Goal: Find specific page/section: Find specific page/section

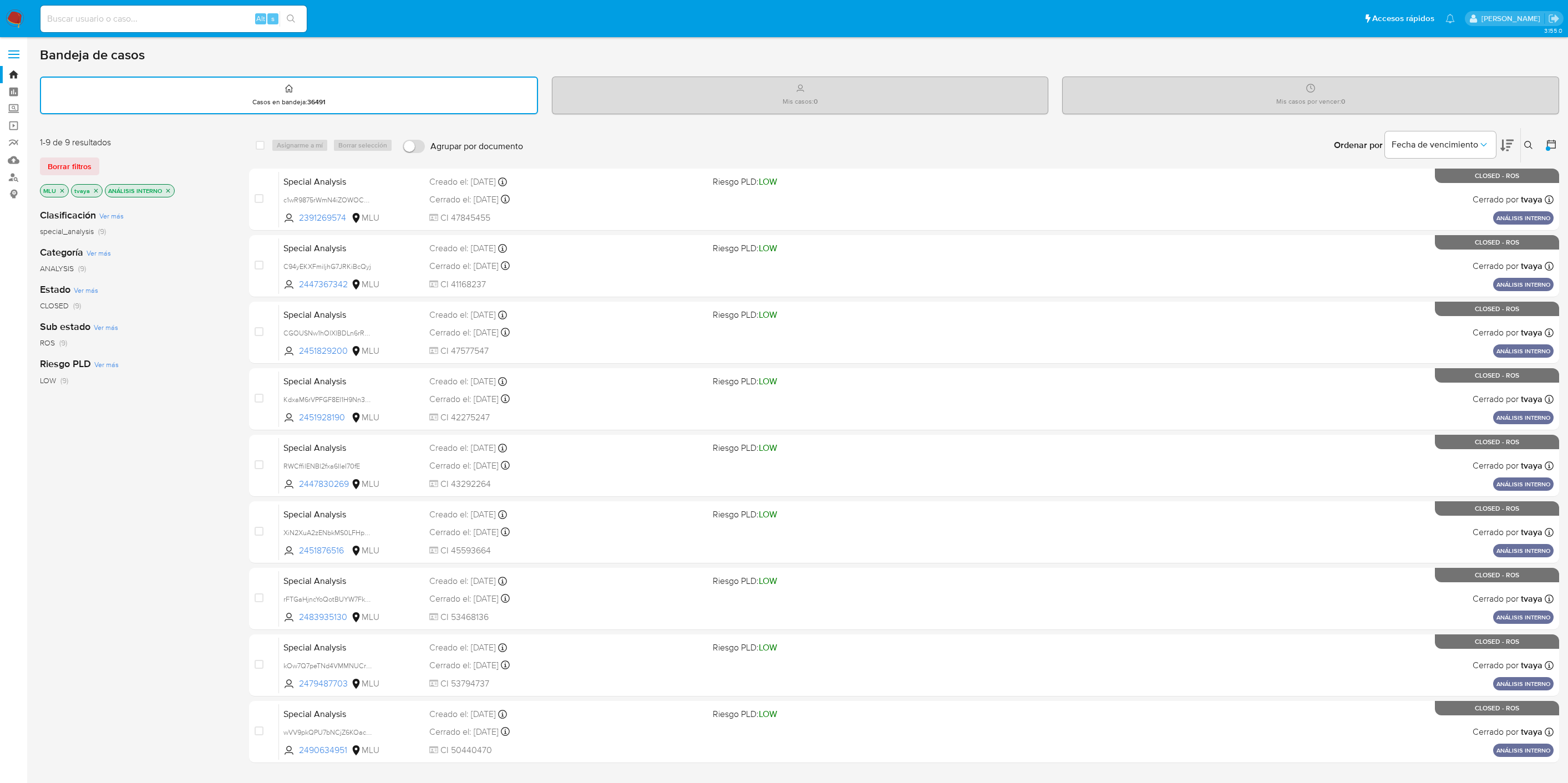
scroll to position [25, 0]
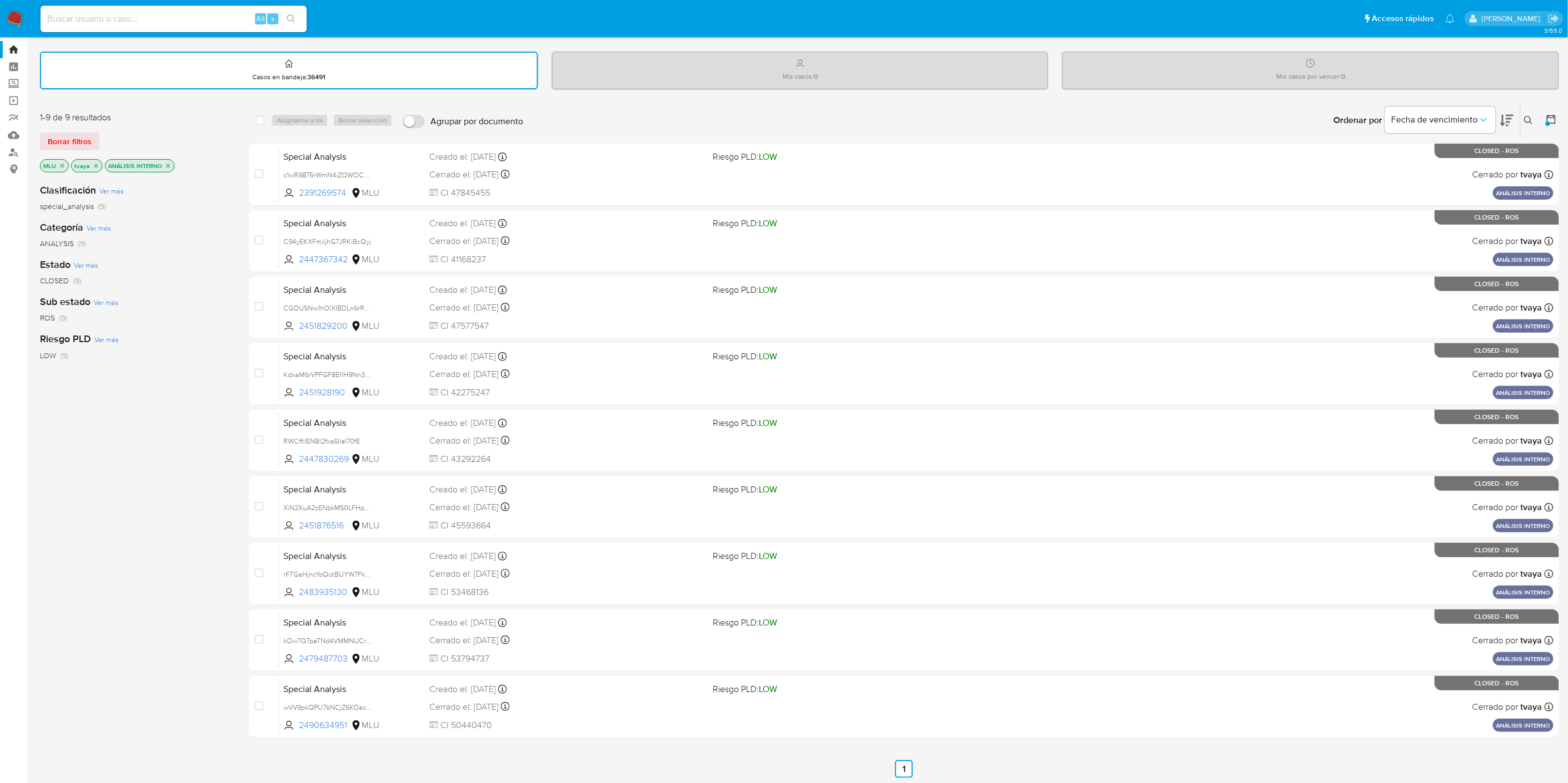
click at [97, 164] on icon "close-filter" at bounding box center [96, 166] width 6 height 6
click at [133, 164] on icon "close-filter" at bounding box center [134, 166] width 6 height 6
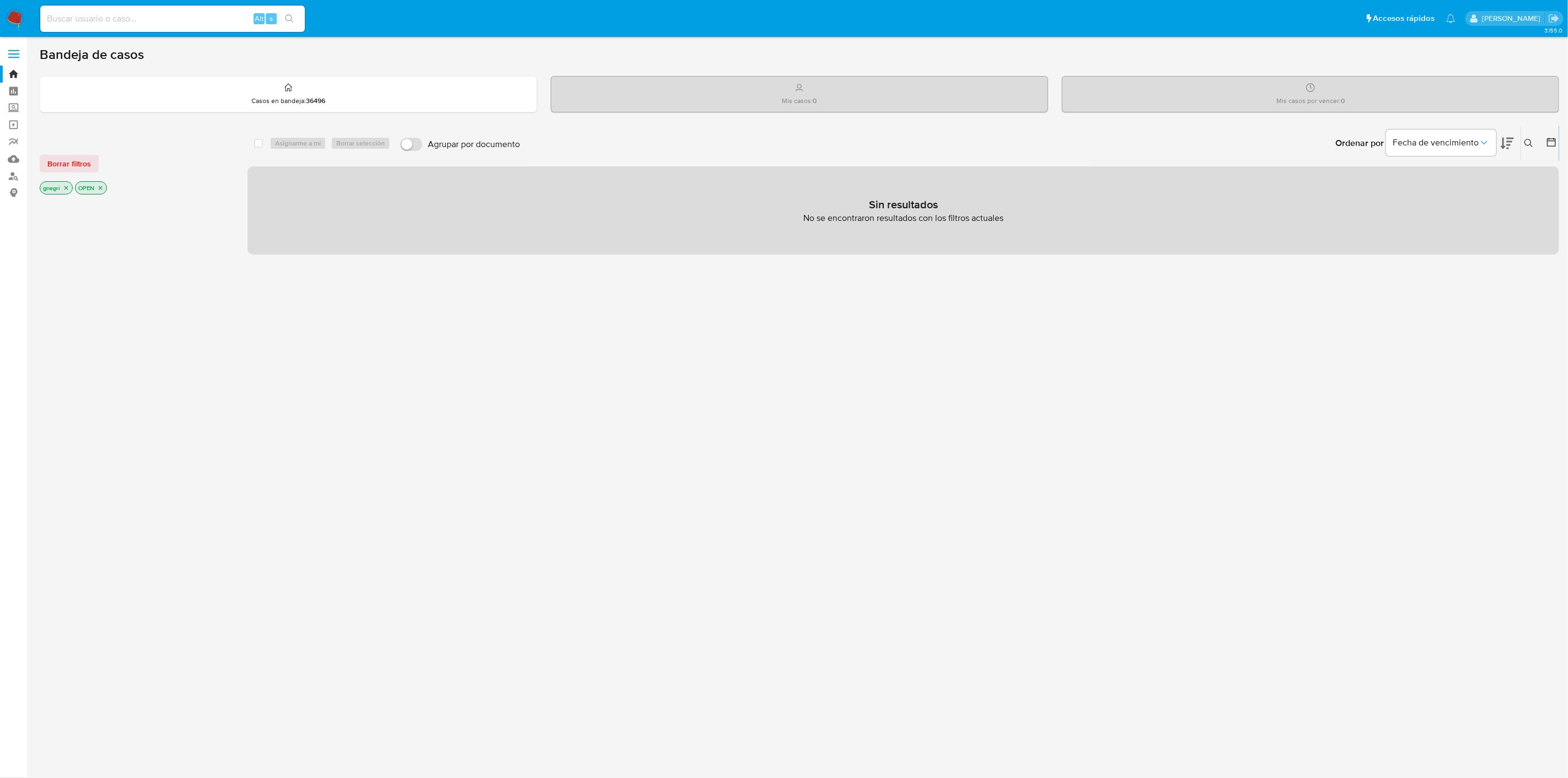
click at [65, 193] on p "gnegri" at bounding box center [56, 188] width 32 height 12
click at [65, 190] on icon "close-filter" at bounding box center [66, 188] width 6 height 6
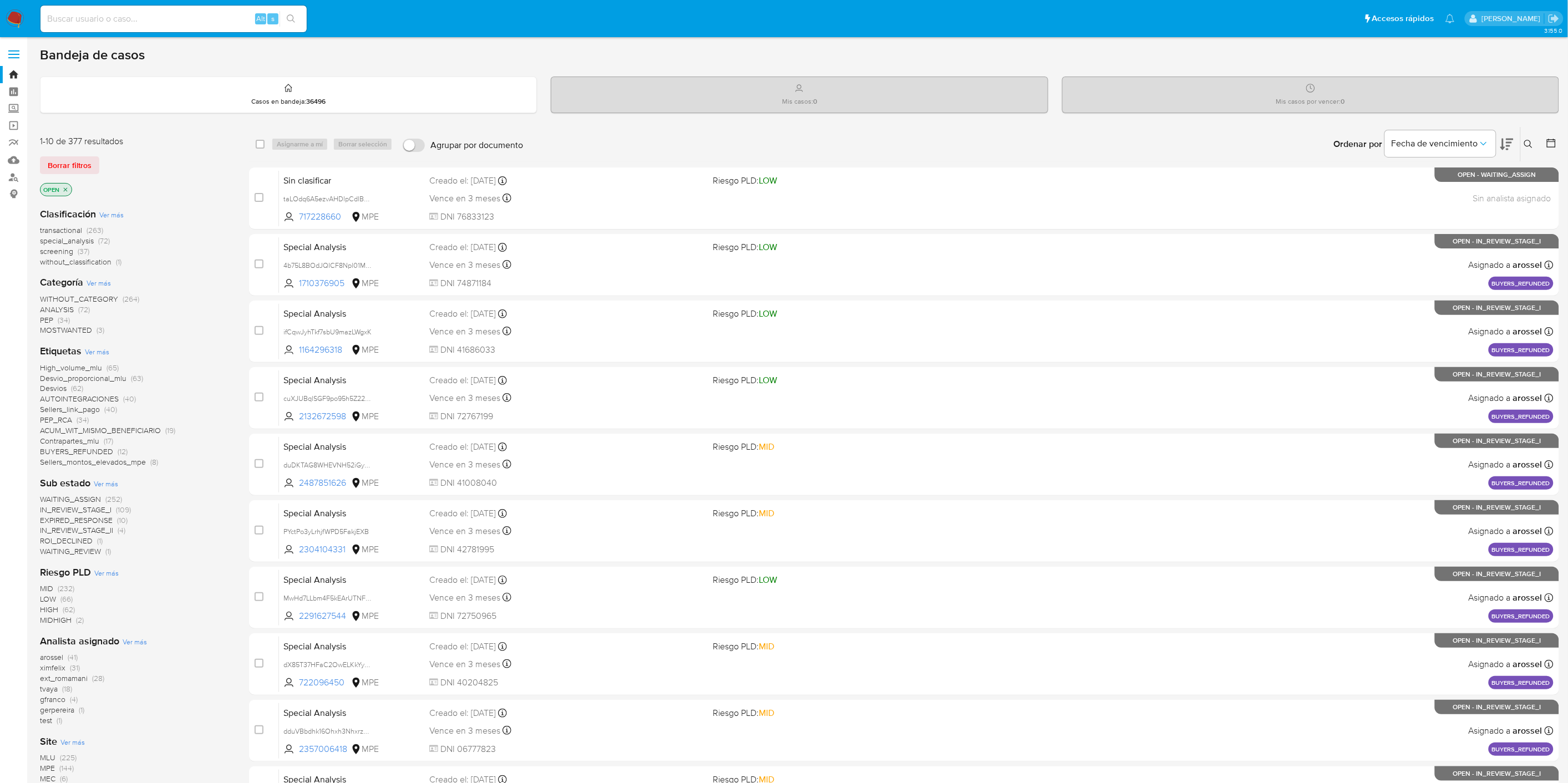
click at [1419, 140] on icon at bounding box center [1552, 143] width 11 height 11
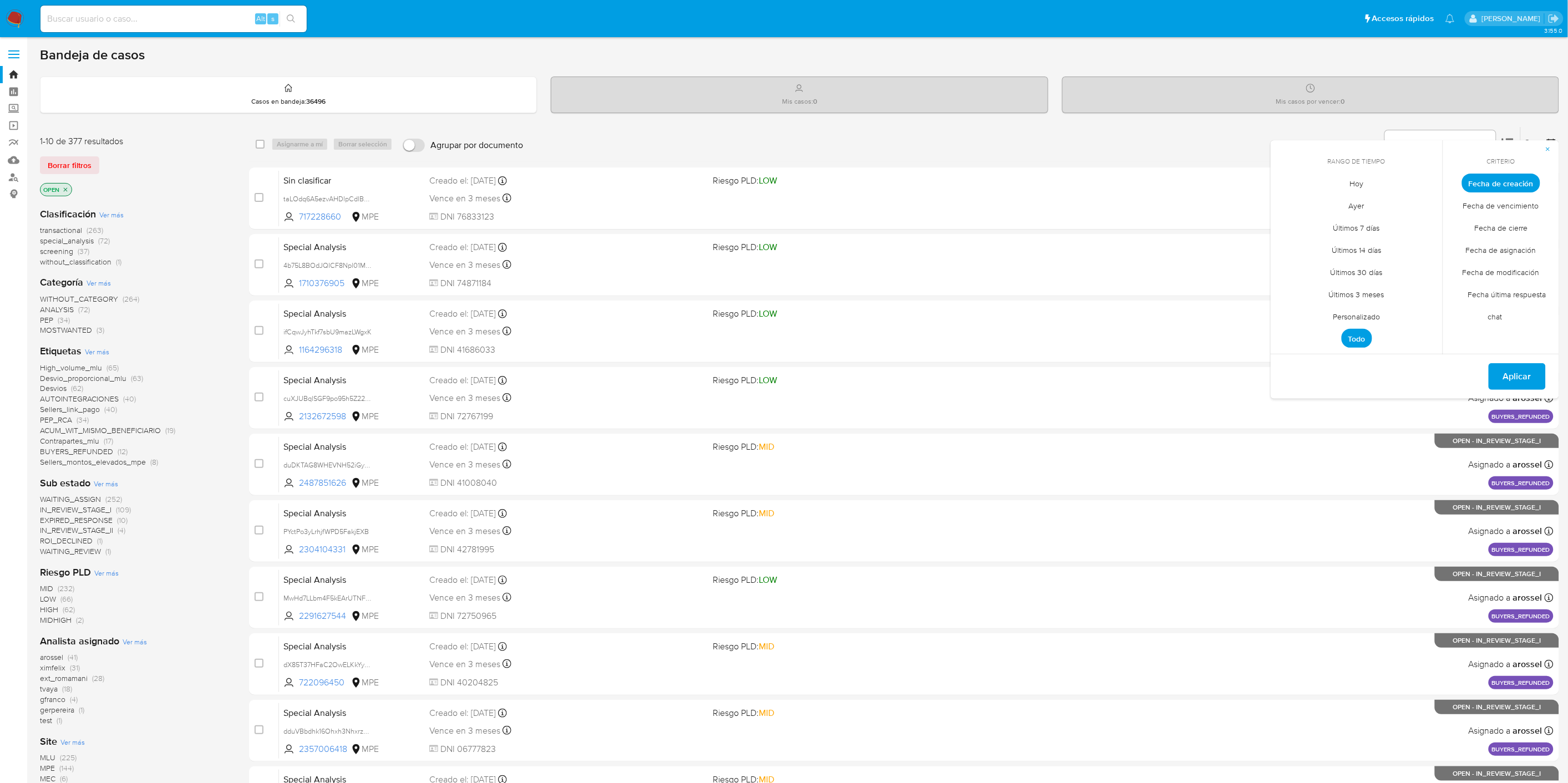
click at [1419, 224] on span "Fecha de cierre" at bounding box center [1501, 228] width 76 height 23
click at [1371, 315] on span "Personalizado" at bounding box center [1357, 317] width 71 height 23
click at [1378, 248] on button "1" at bounding box center [1379, 244] width 18 height 18
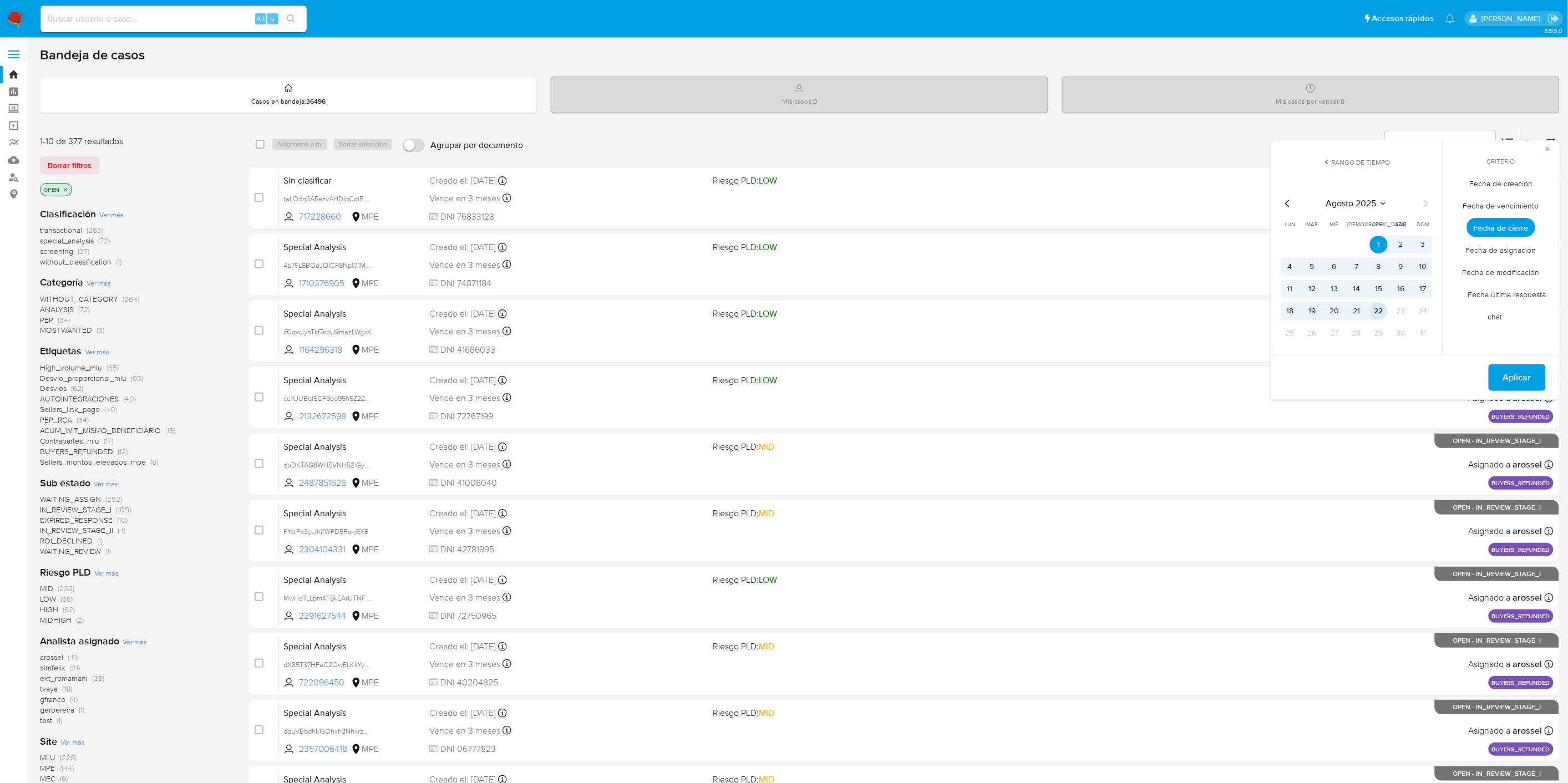
click at [1382, 309] on button "22" at bounding box center [1379, 311] width 18 height 18
click at [1419, 370] on span "Aplicar" at bounding box center [1517, 378] width 28 height 24
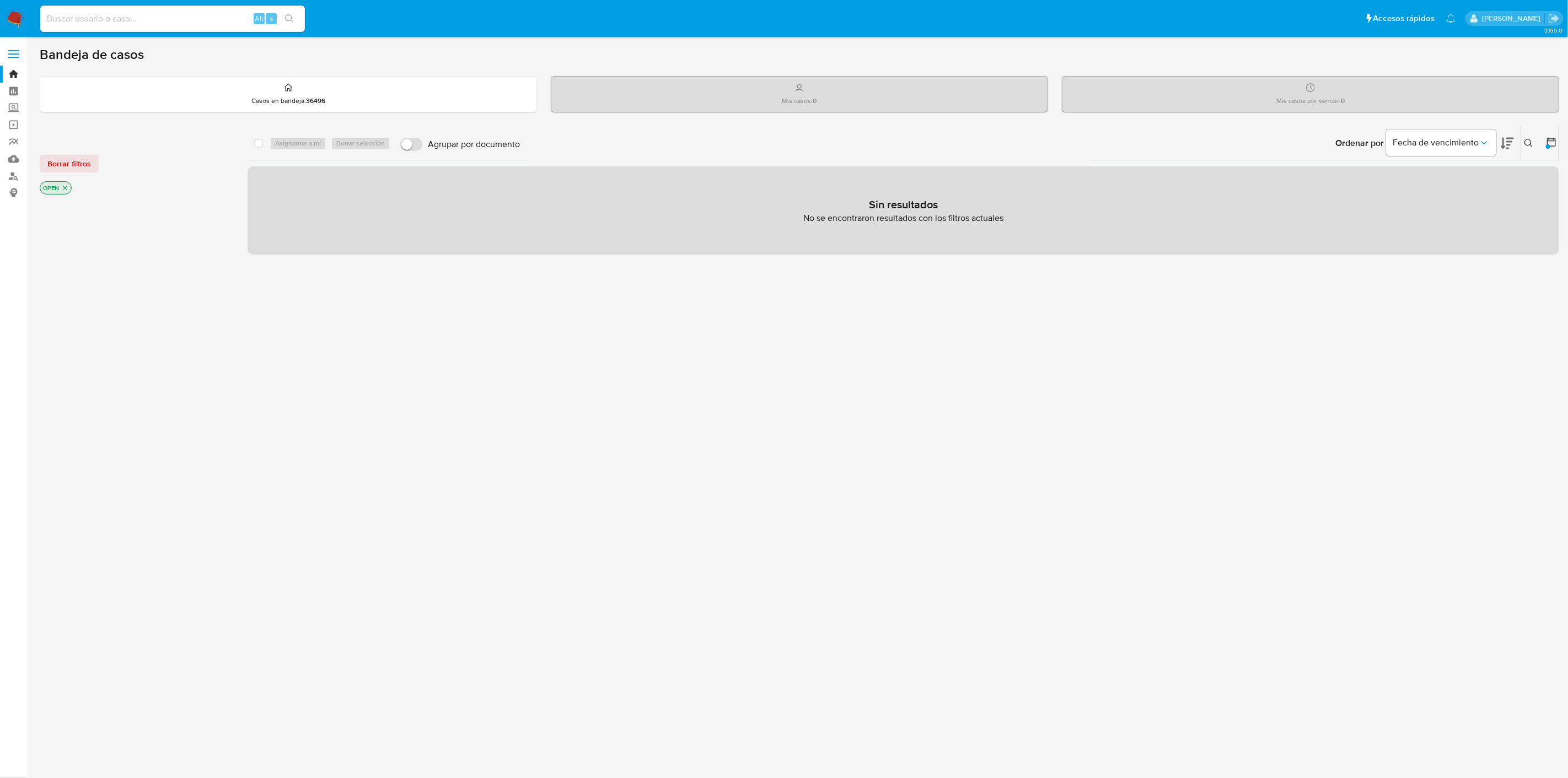
click at [64, 193] on p "OPEN" at bounding box center [55, 188] width 31 height 12
click at [62, 185] on icon "close-filter" at bounding box center [65, 188] width 6 height 6
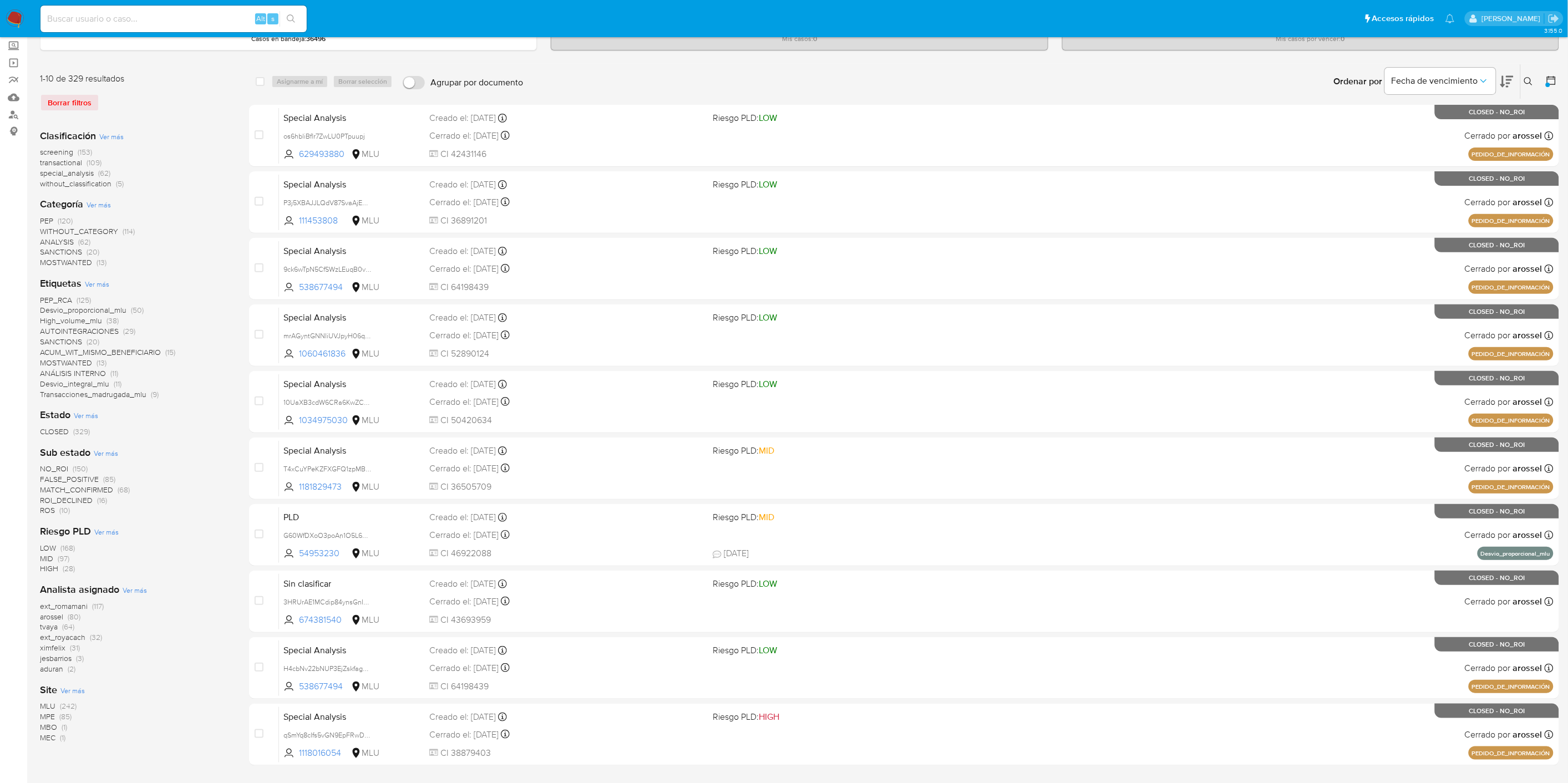
scroll to position [92, 0]
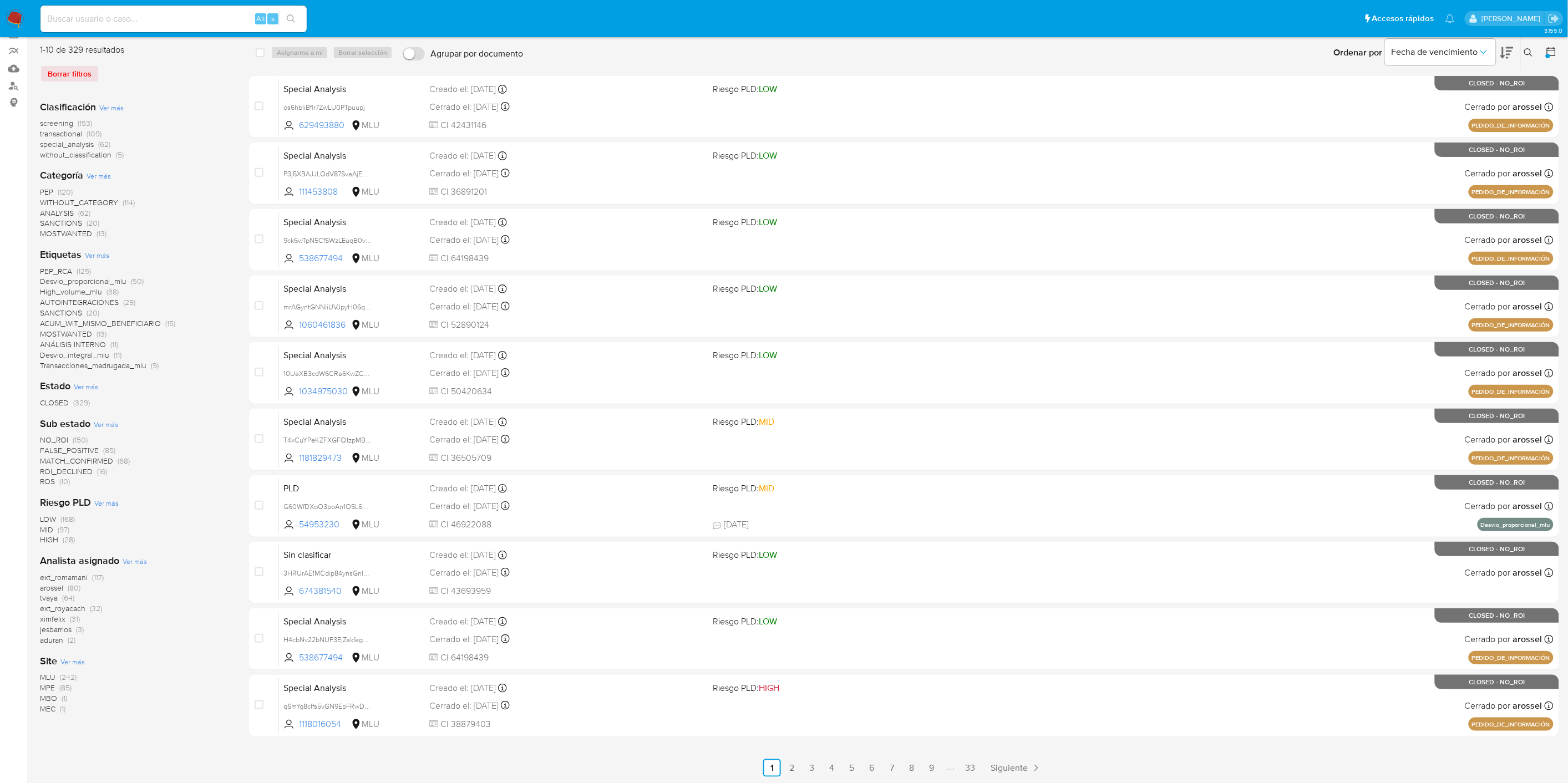
click at [51, 616] on span "ximfelix" at bounding box center [53, 619] width 26 height 11
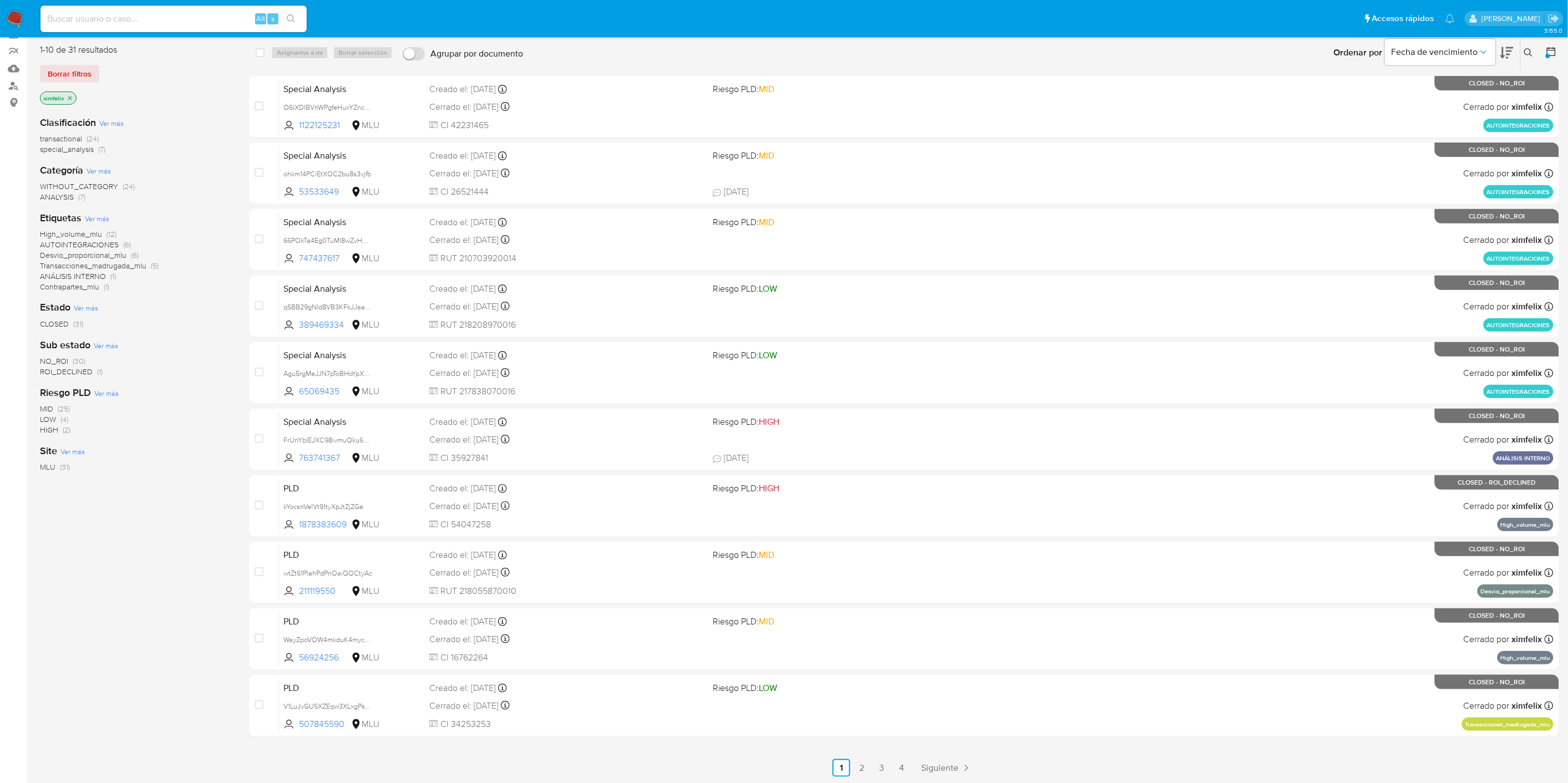
click at [68, 95] on icon "close-filter" at bounding box center [70, 98] width 6 height 6
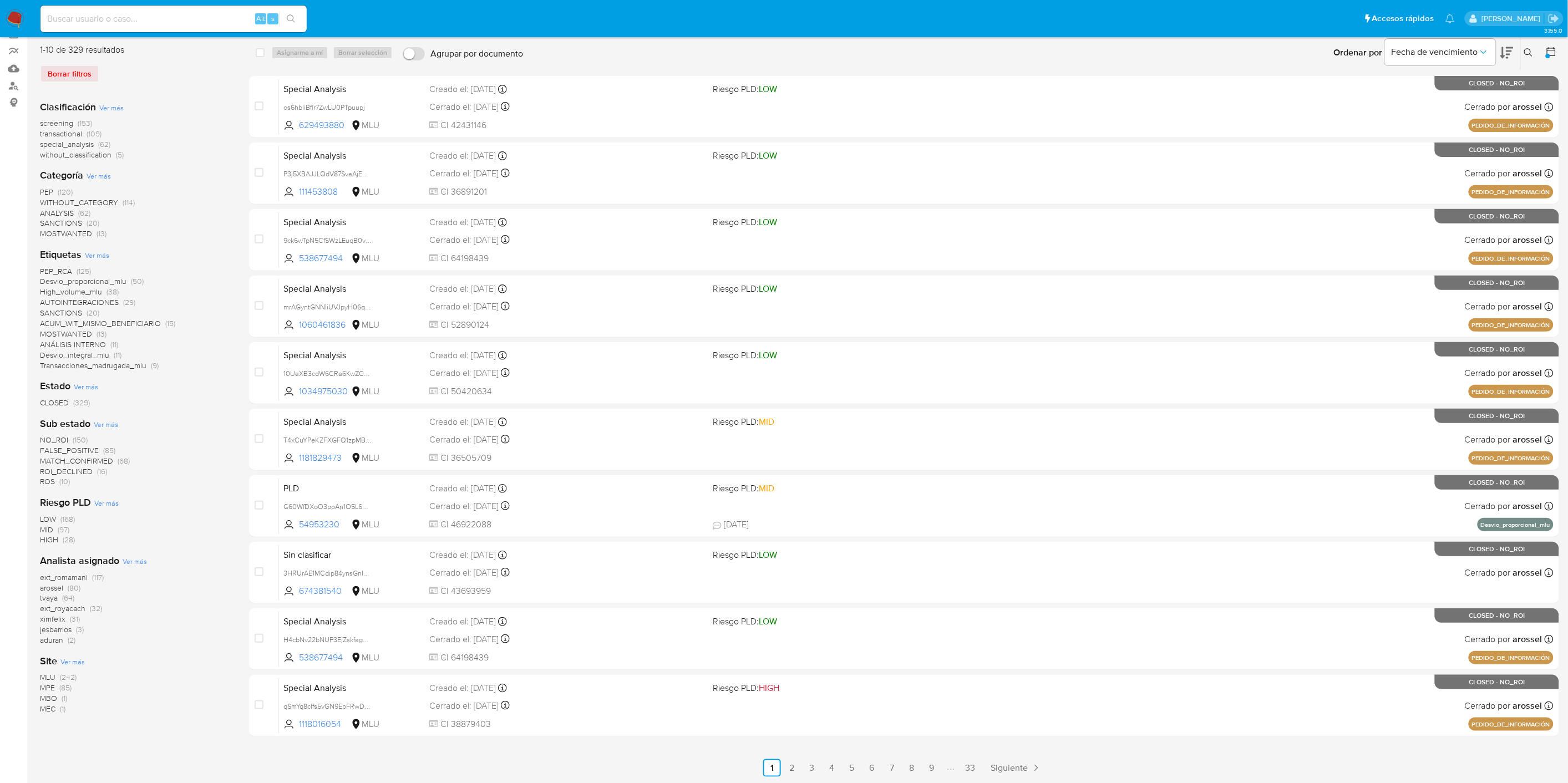
click at [52, 586] on span "arossel" at bounding box center [51, 588] width 23 height 11
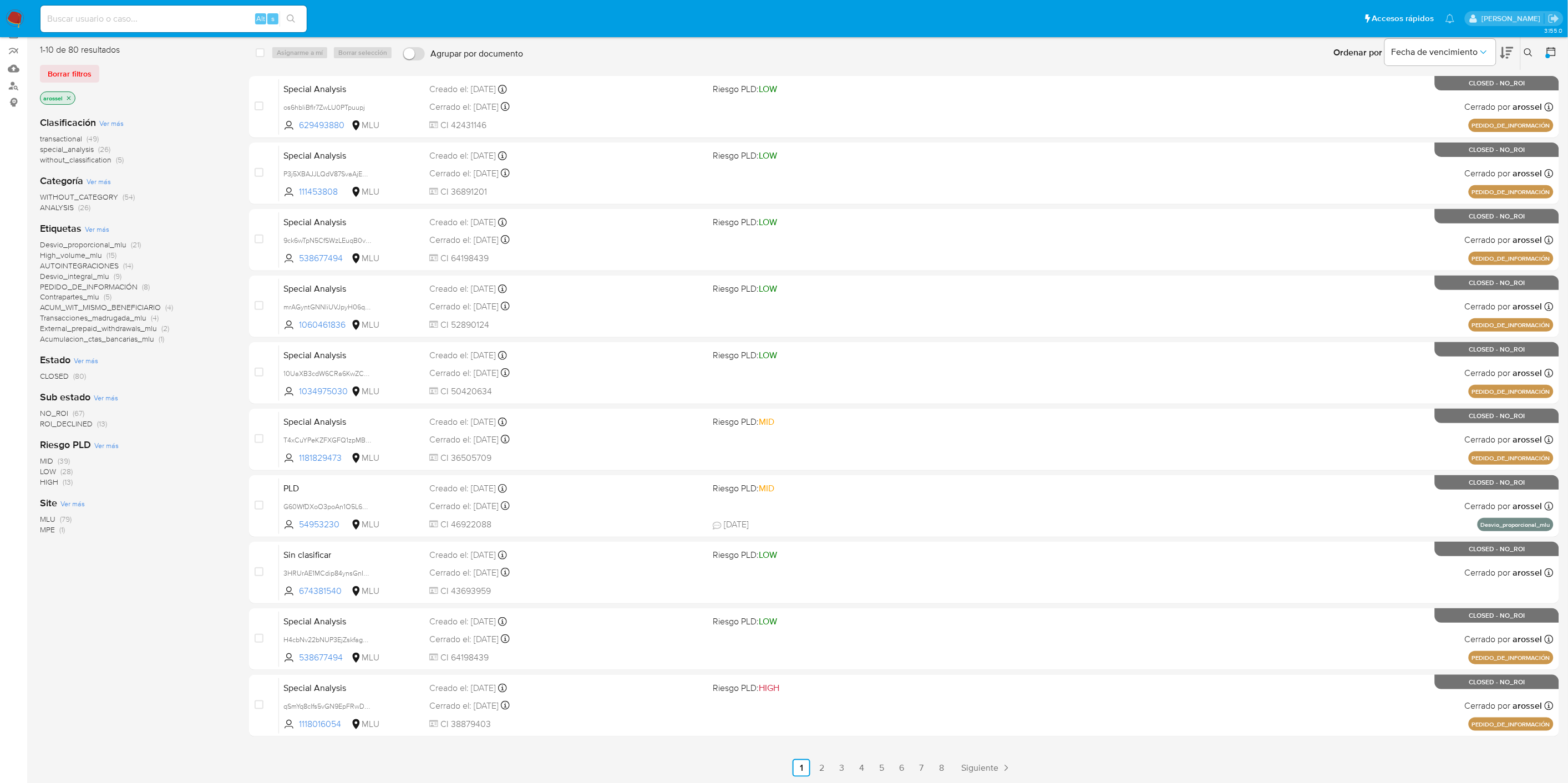
click at [69, 96] on icon "close-filter" at bounding box center [68, 98] width 6 height 6
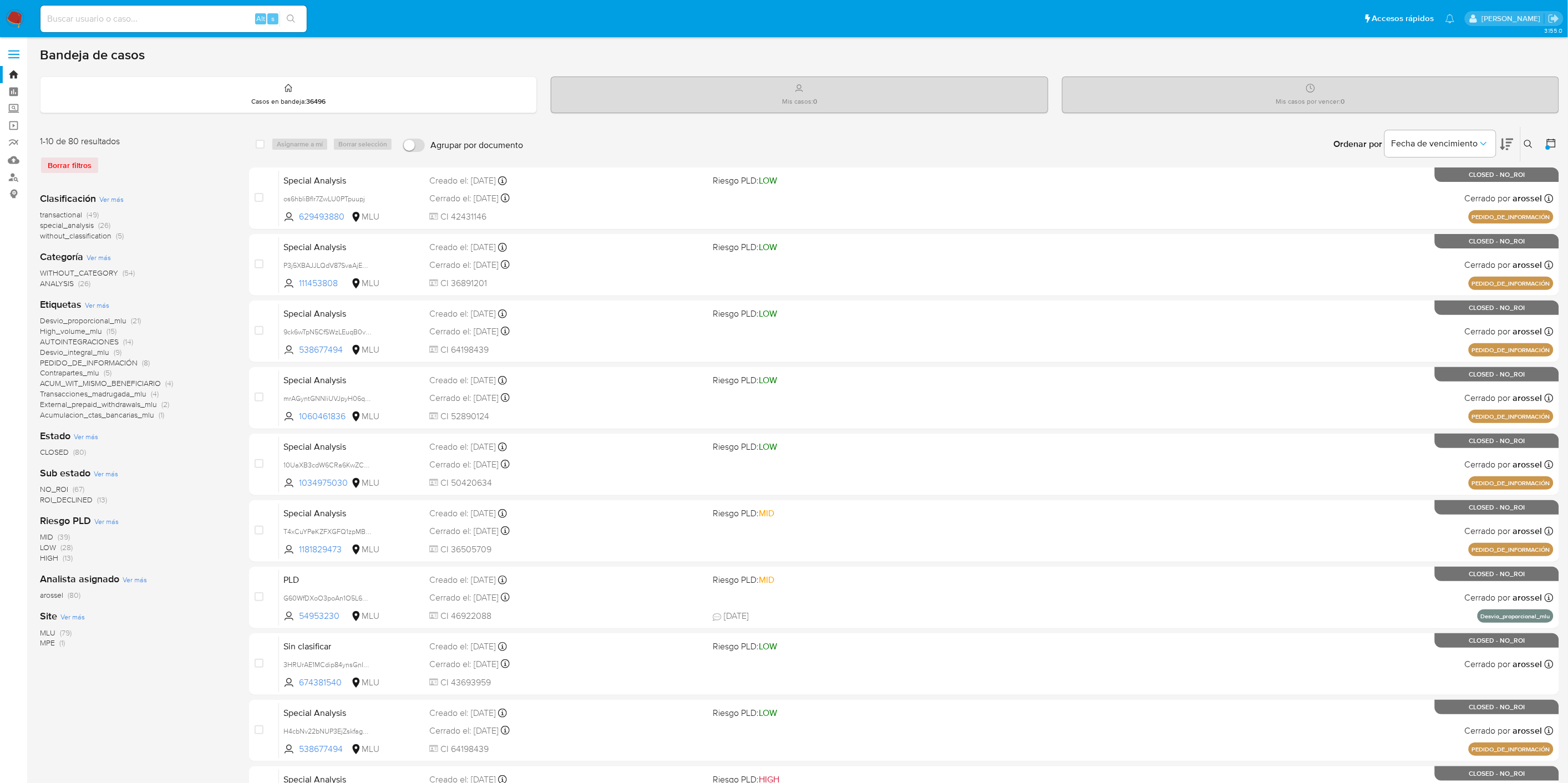
click at [47, 629] on span "MLU" at bounding box center [47, 633] width 15 height 11
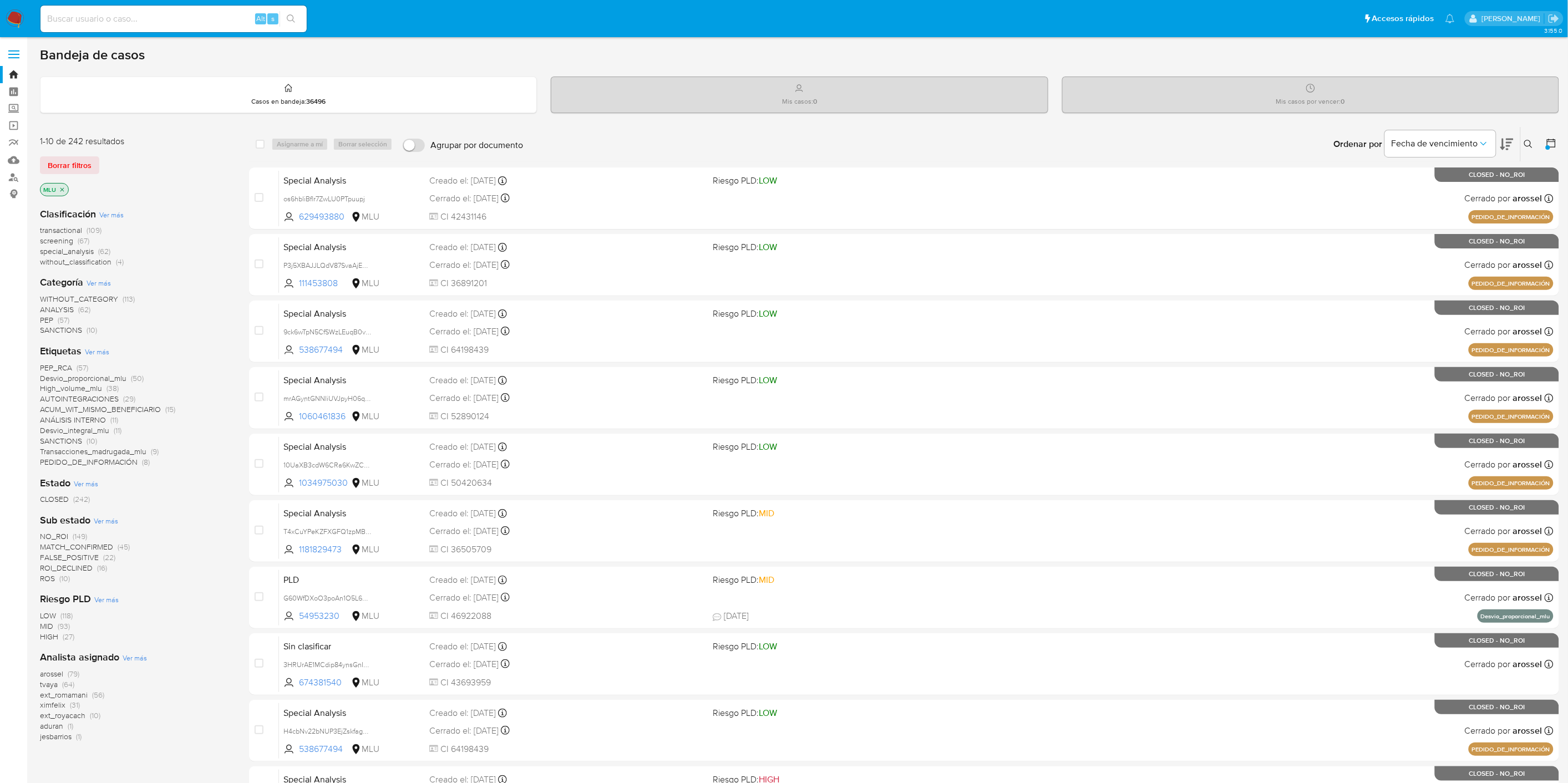
click at [43, 683] on span "tvaya" at bounding box center [49, 684] width 18 height 11
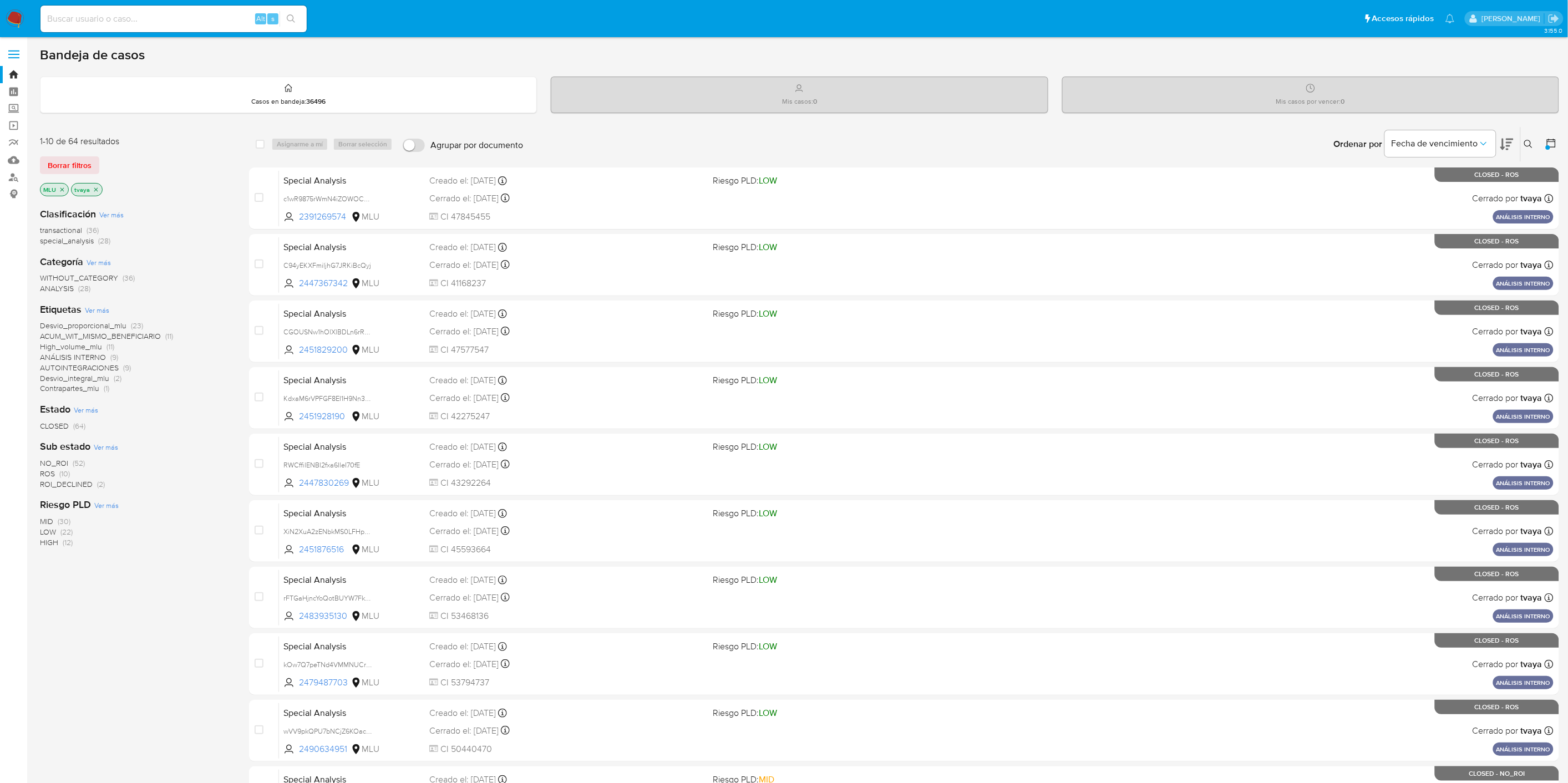
scroll to position [92, 0]
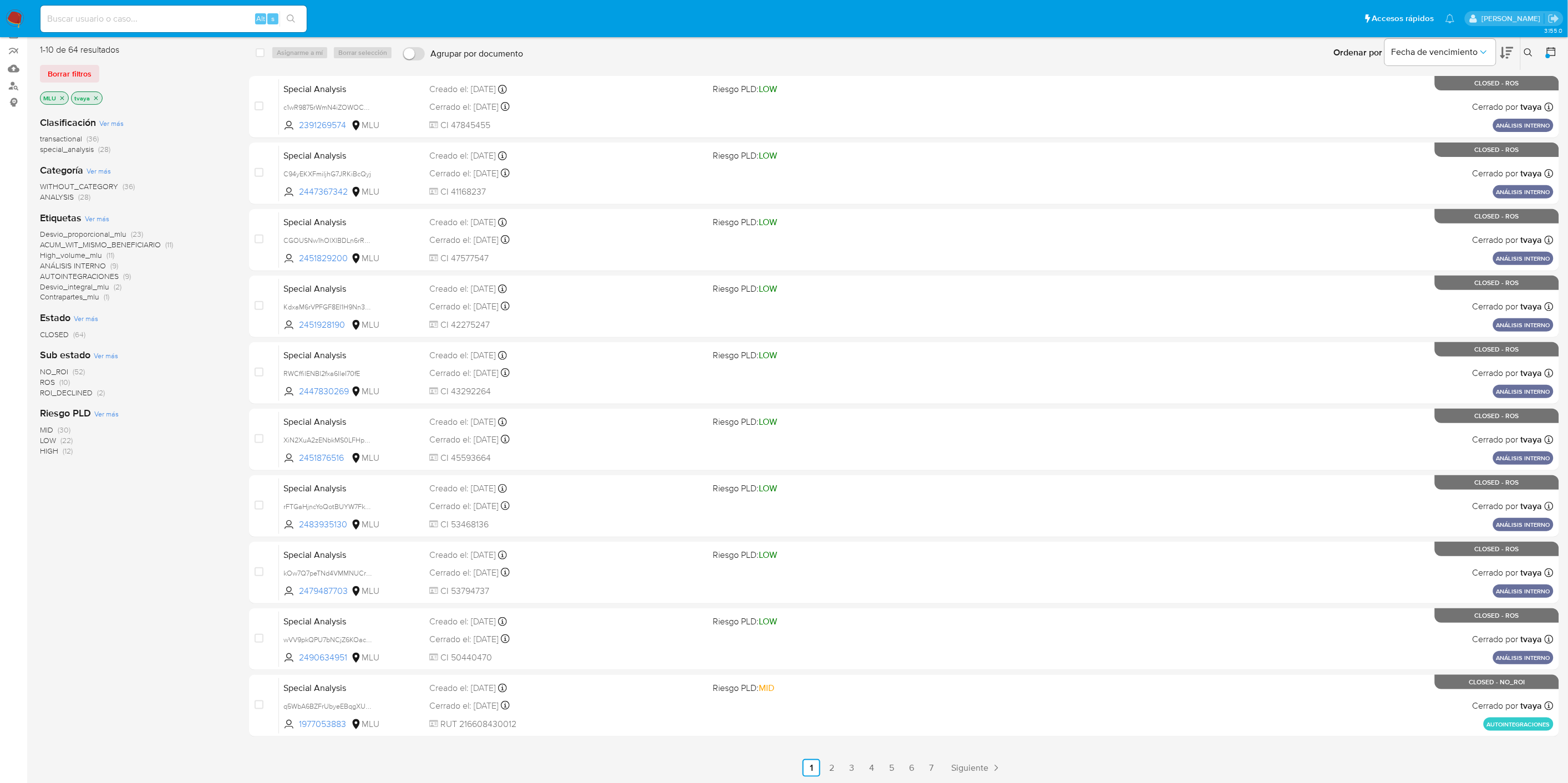
click at [92, 95] on icon "close-filter" at bounding box center [96, 98] width 6 height 6
